Goal: Task Accomplishment & Management: Complete application form

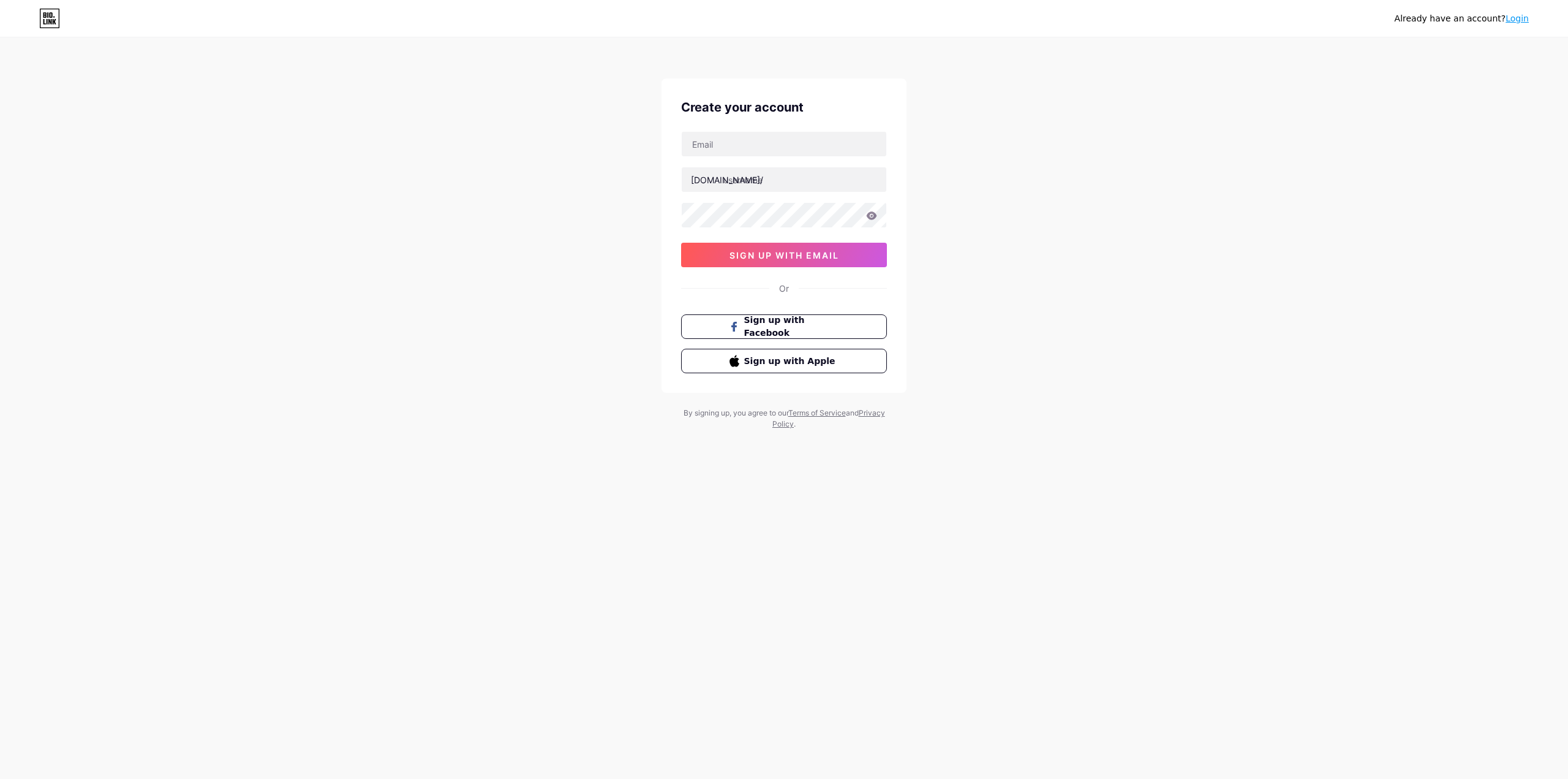
click at [1056, 335] on div "Already have an account? Login Create your account [DOMAIN_NAME]/ 0cAFcWeA5OdxS…" at bounding box center [784, 234] width 1568 height 469
click at [767, 182] on input "text" at bounding box center [784, 179] width 204 height 25
type input "kevindewilde"
click at [759, 147] on input "text" at bounding box center [784, 144] width 204 height 25
type input "[EMAIL_ADDRESS][DOMAIN_NAME]"
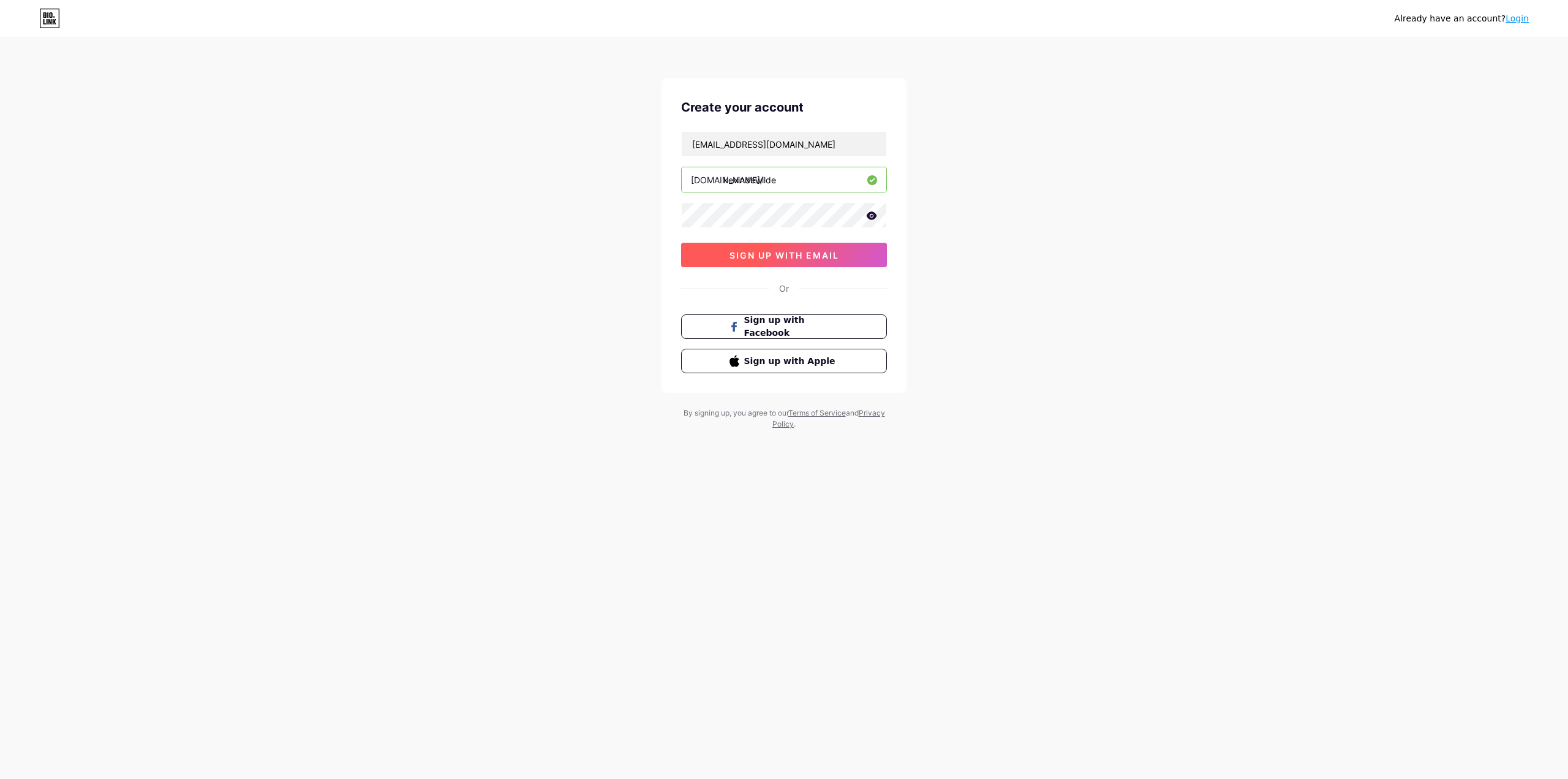
click at [824, 251] on span "sign up with email" at bounding box center [784, 255] width 110 height 11
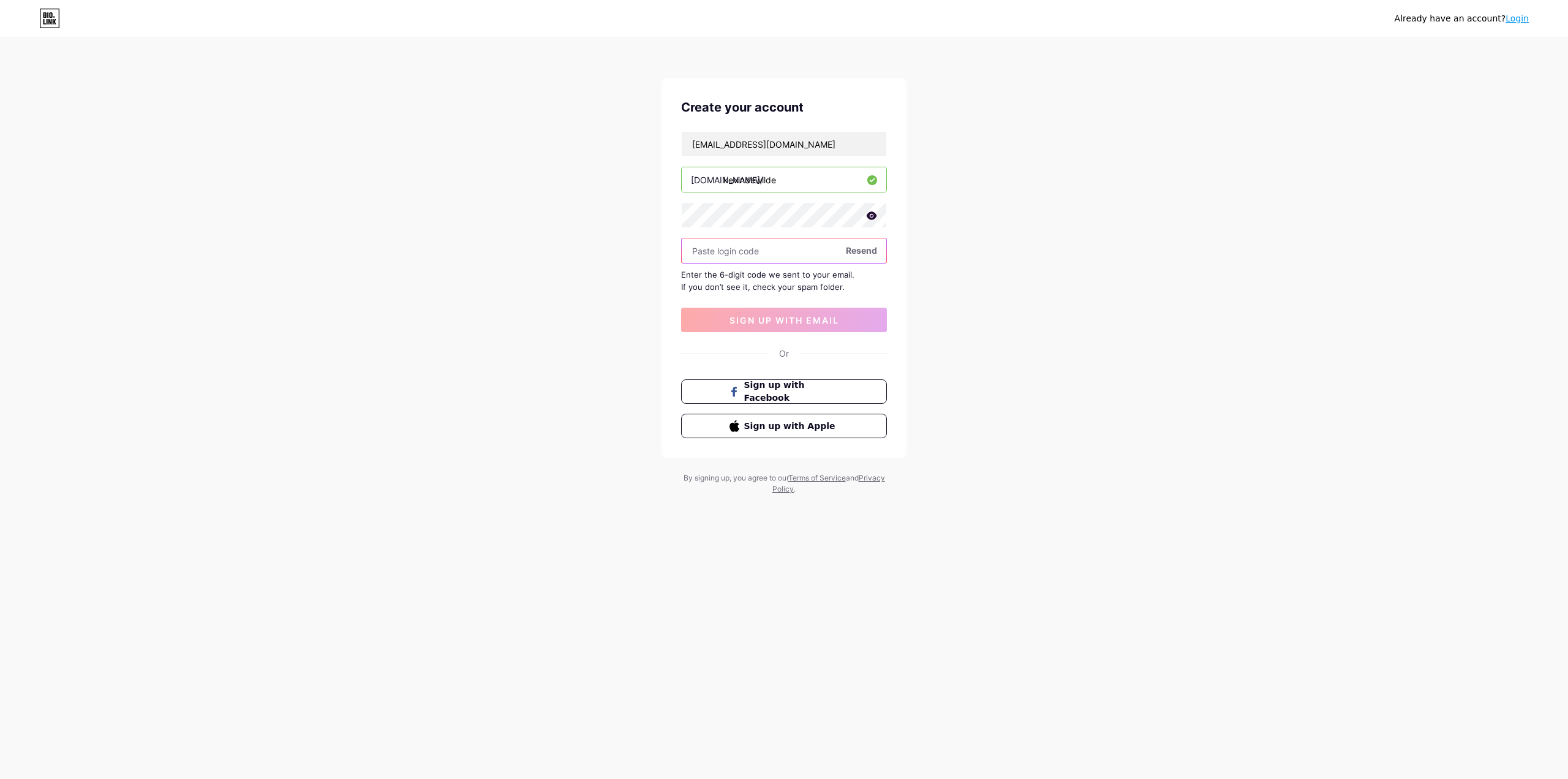
click at [730, 254] on input "text" at bounding box center [784, 250] width 204 height 25
paste input "384273"
type input "384273"
click at [725, 313] on button "sign up with email" at bounding box center [784, 320] width 206 height 25
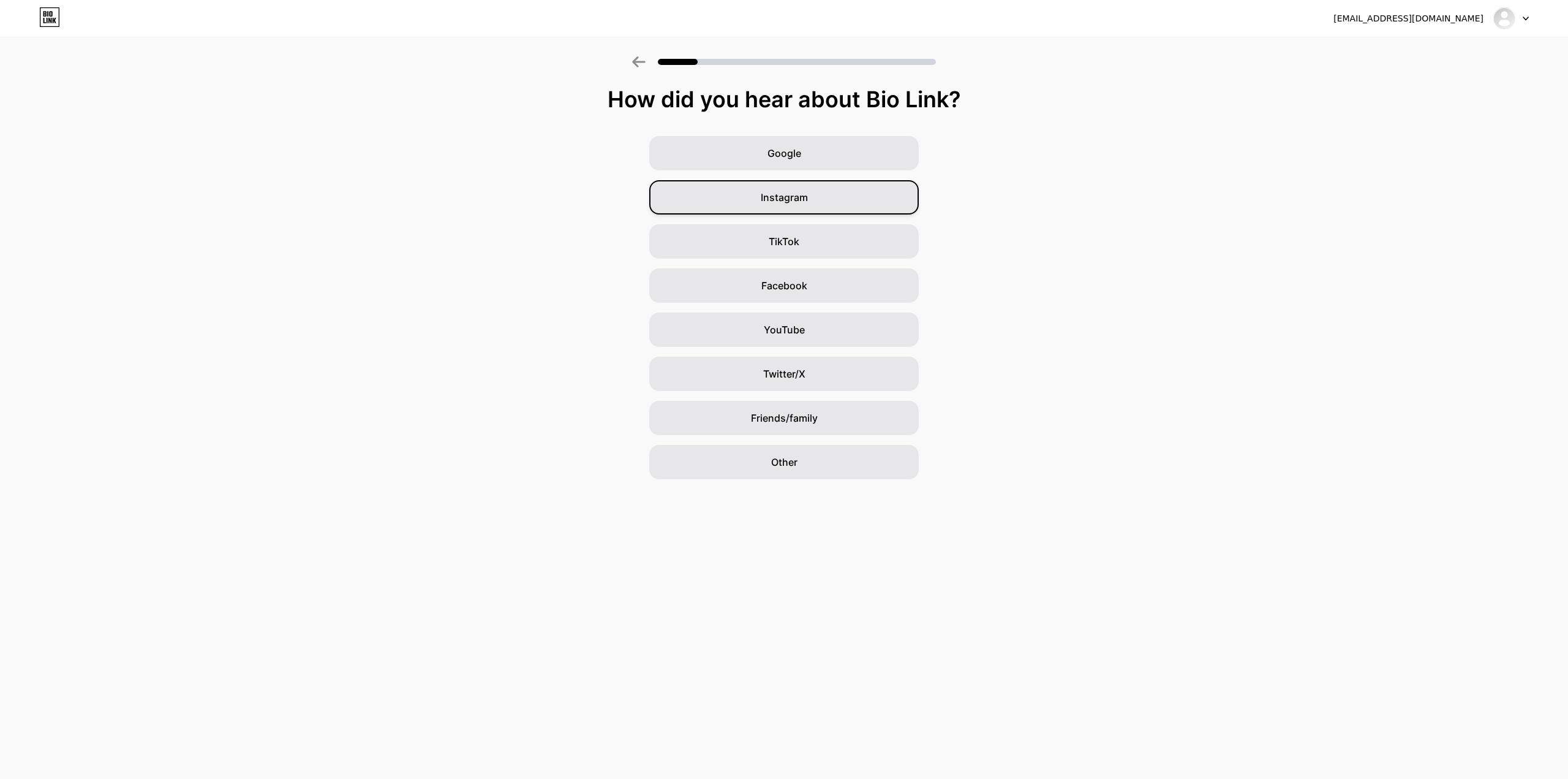
click at [811, 200] on div "Instagram" at bounding box center [784, 197] width 269 height 34
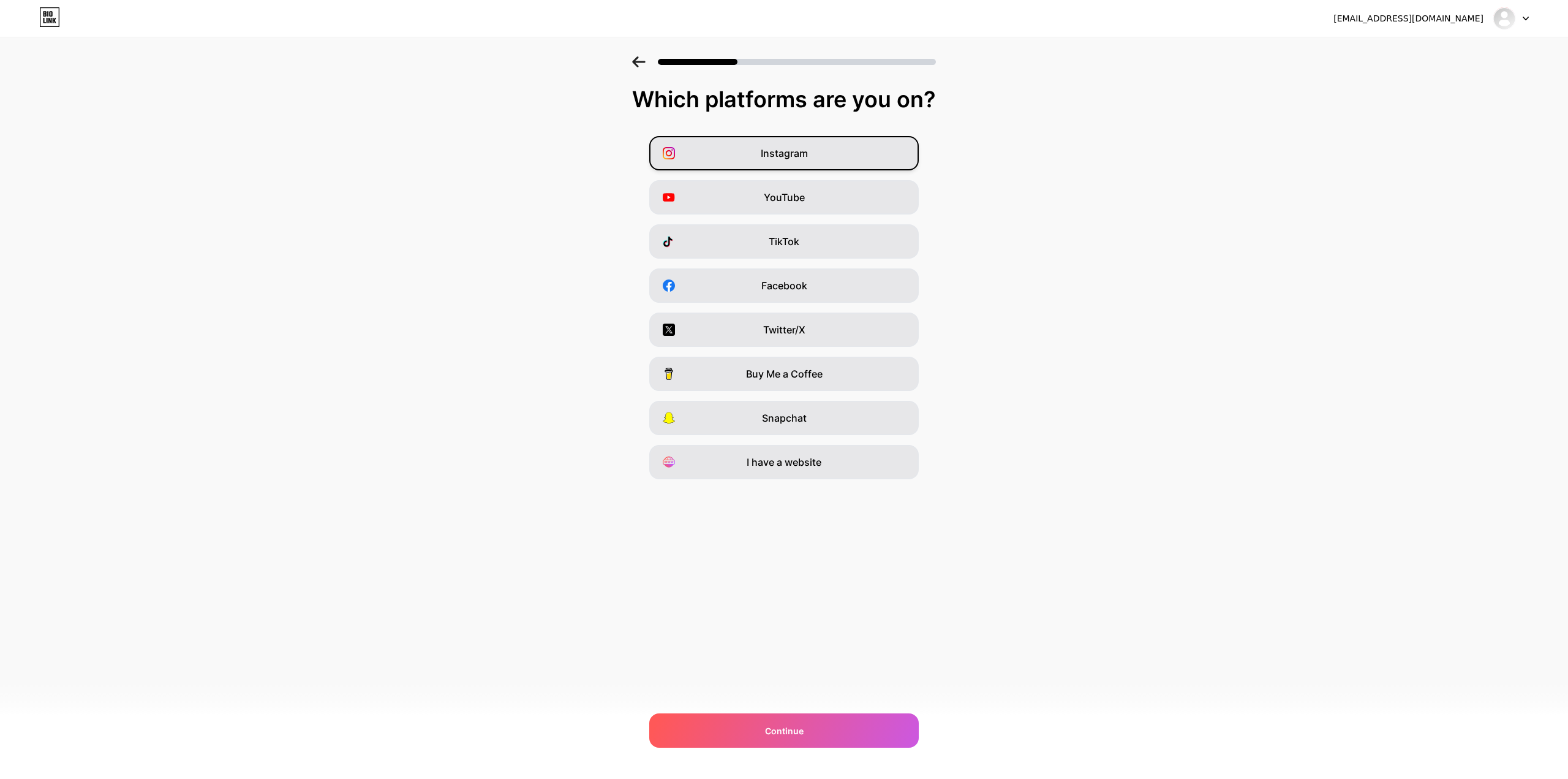
click at [817, 157] on div "Instagram" at bounding box center [784, 153] width 269 height 34
click at [833, 727] on div "Continue" at bounding box center [784, 730] width 269 height 34
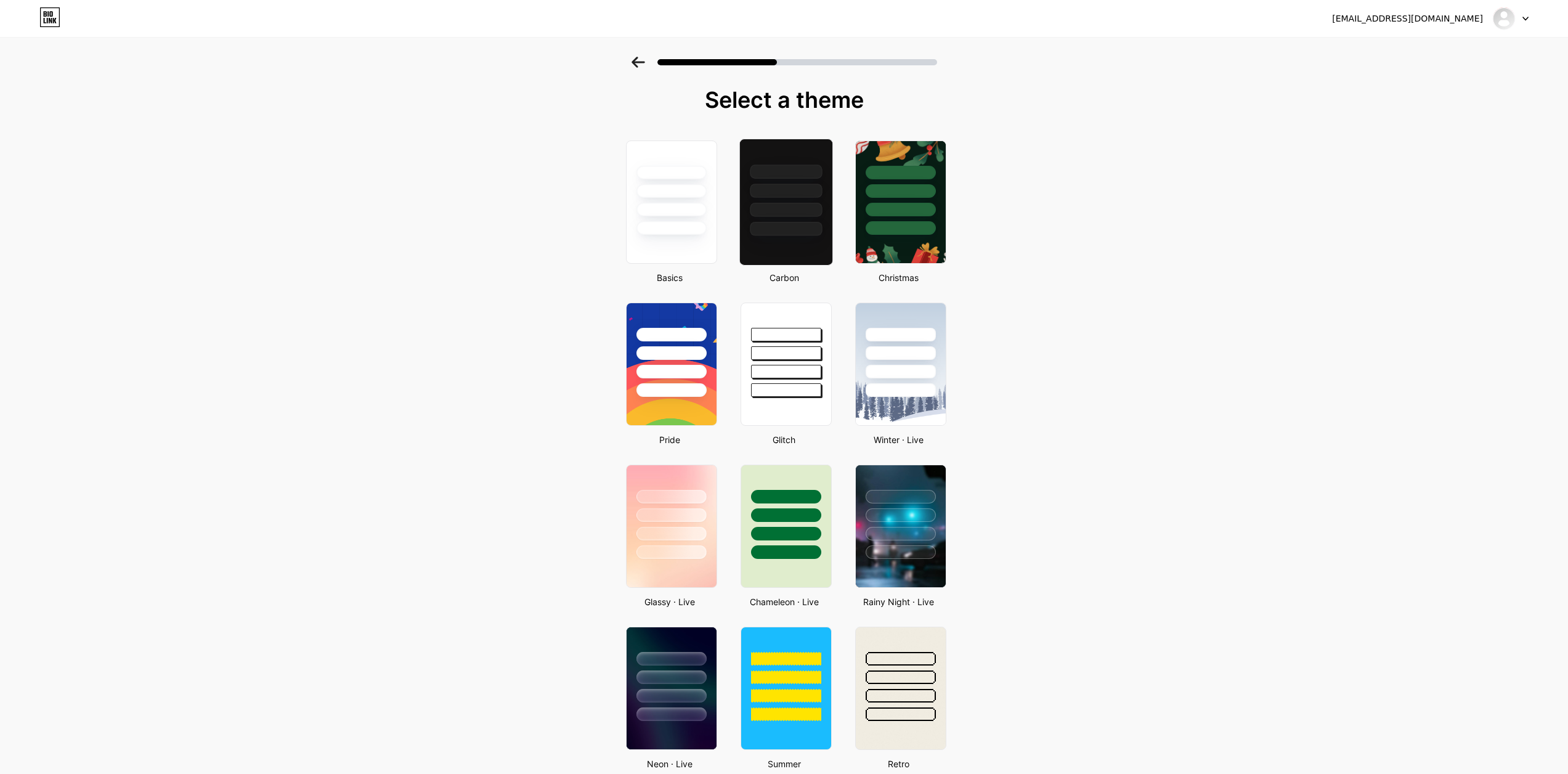
click at [798, 213] on div at bounding box center [785, 210] width 72 height 14
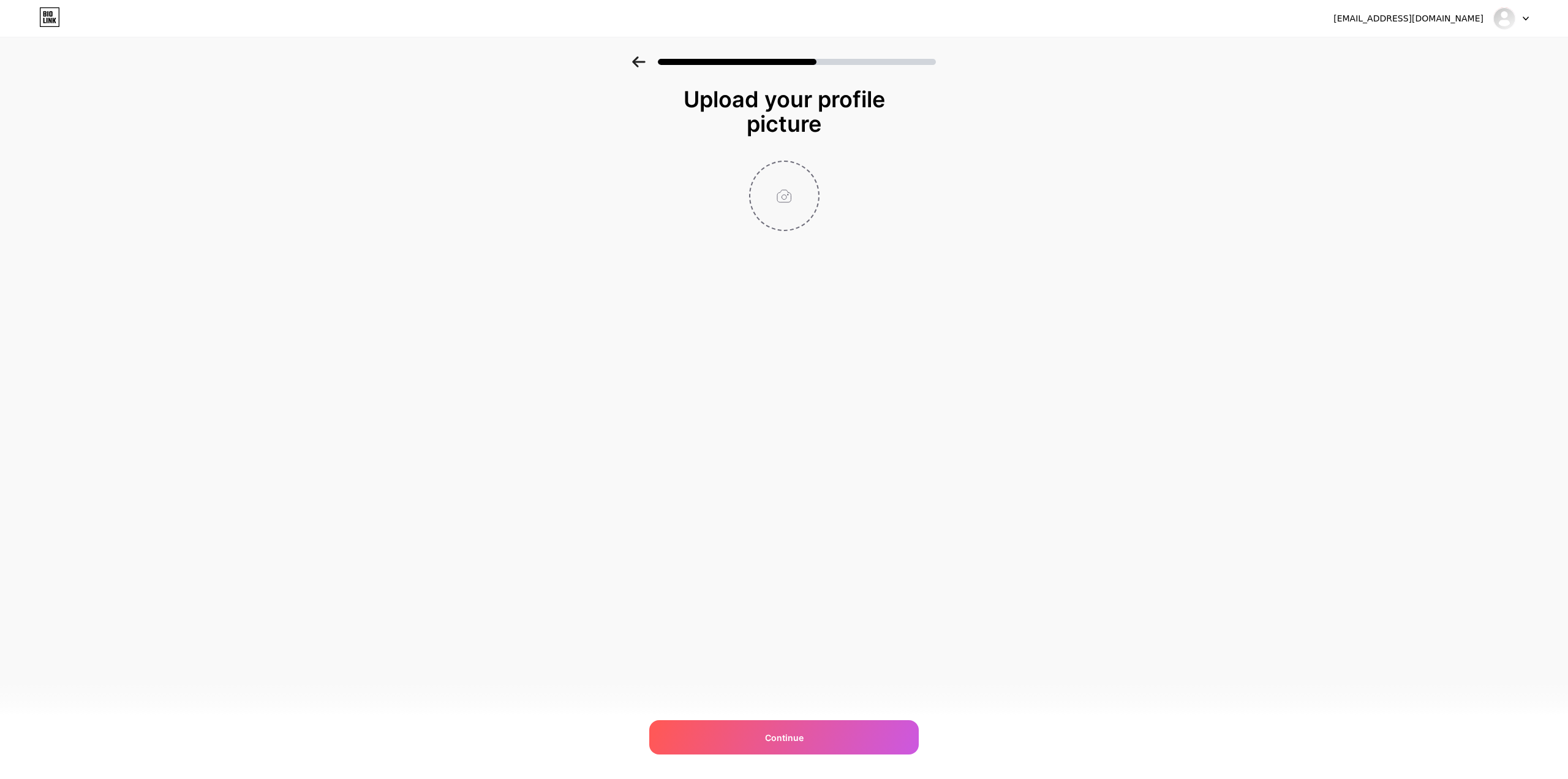
click at [778, 213] on input "file" at bounding box center [784, 196] width 68 height 68
type input "C:\fakepath\[PERSON_NAME].jpg"
click at [781, 188] on img at bounding box center [784, 195] width 70 height 70
click at [810, 174] on circle at bounding box center [812, 170] width 13 height 13
click at [784, 188] on input "file" at bounding box center [784, 196] width 68 height 68
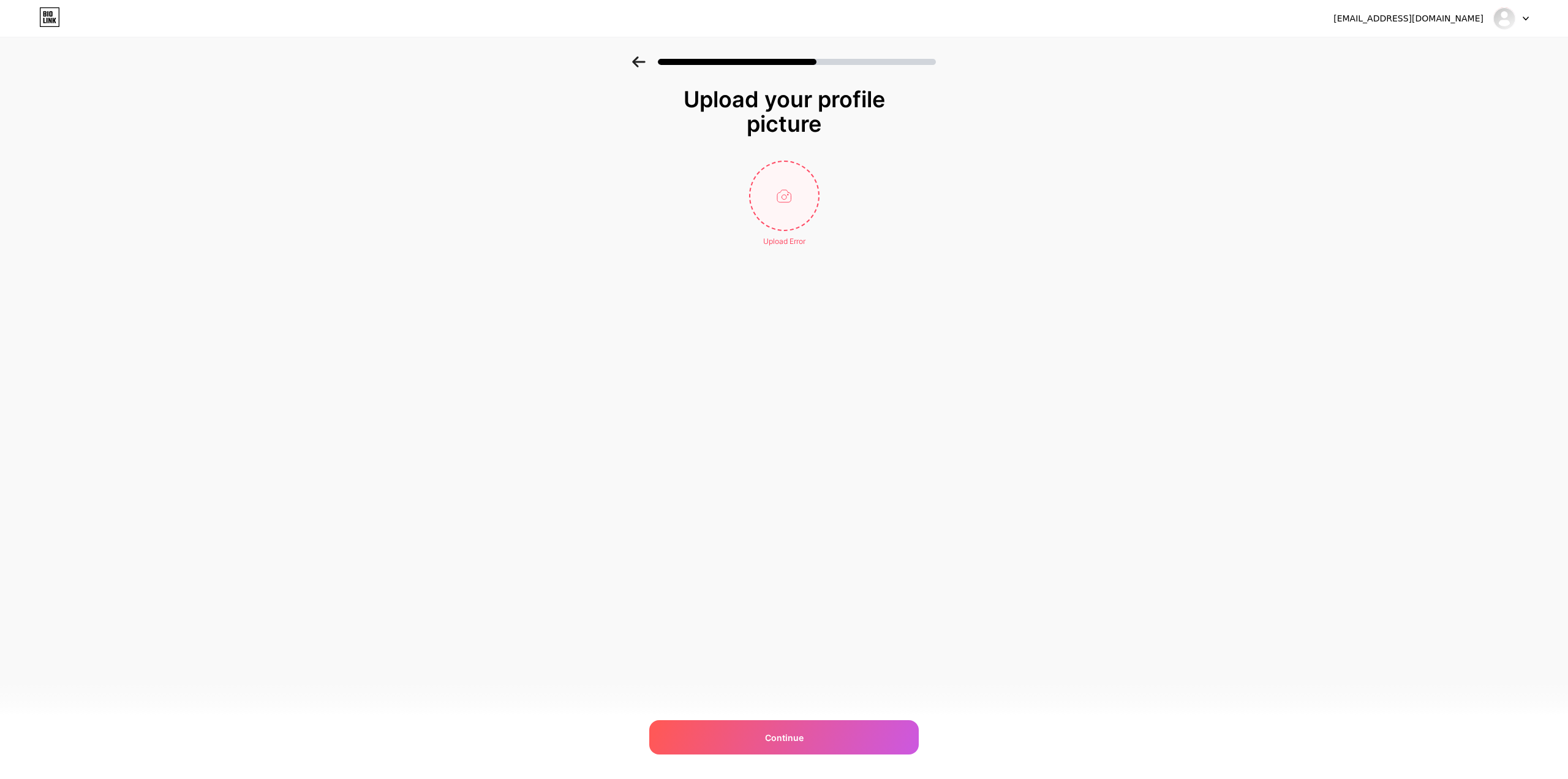
click at [785, 197] on input "file" at bounding box center [784, 196] width 68 height 68
type input "C:\fakepath\[PERSON_NAME].jpg"
click at [773, 744] on div "Continue" at bounding box center [784, 737] width 269 height 34
